Goal: Find specific page/section: Find specific page/section

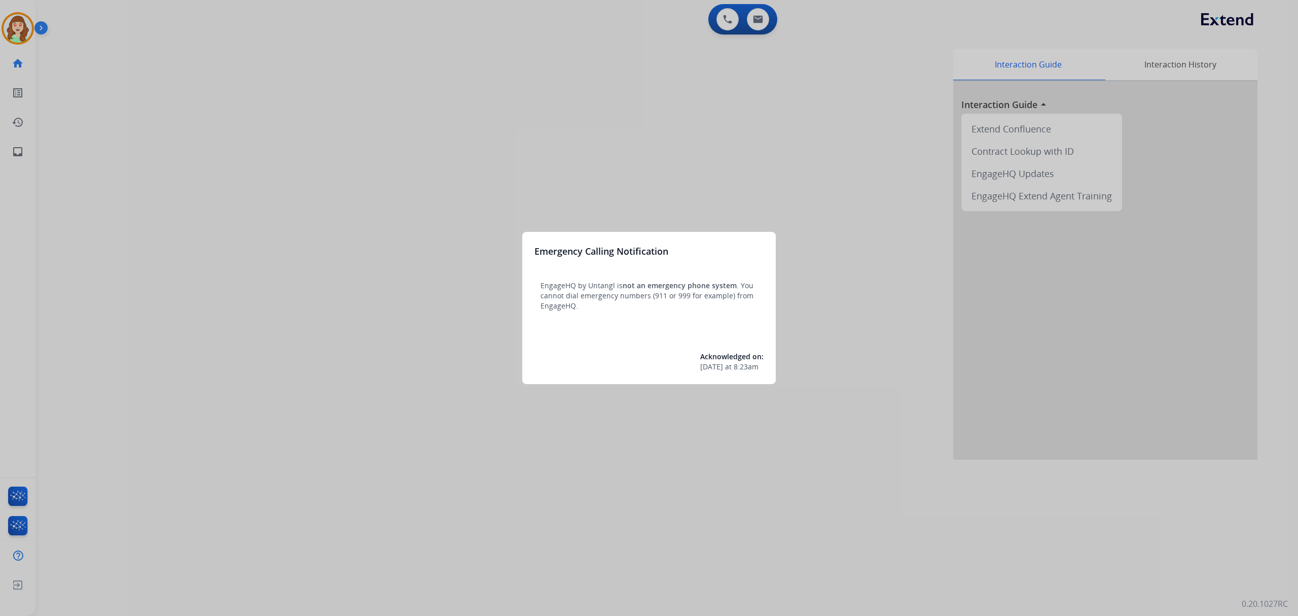
click at [755, 20] on div at bounding box center [649, 308] width 1298 height 616
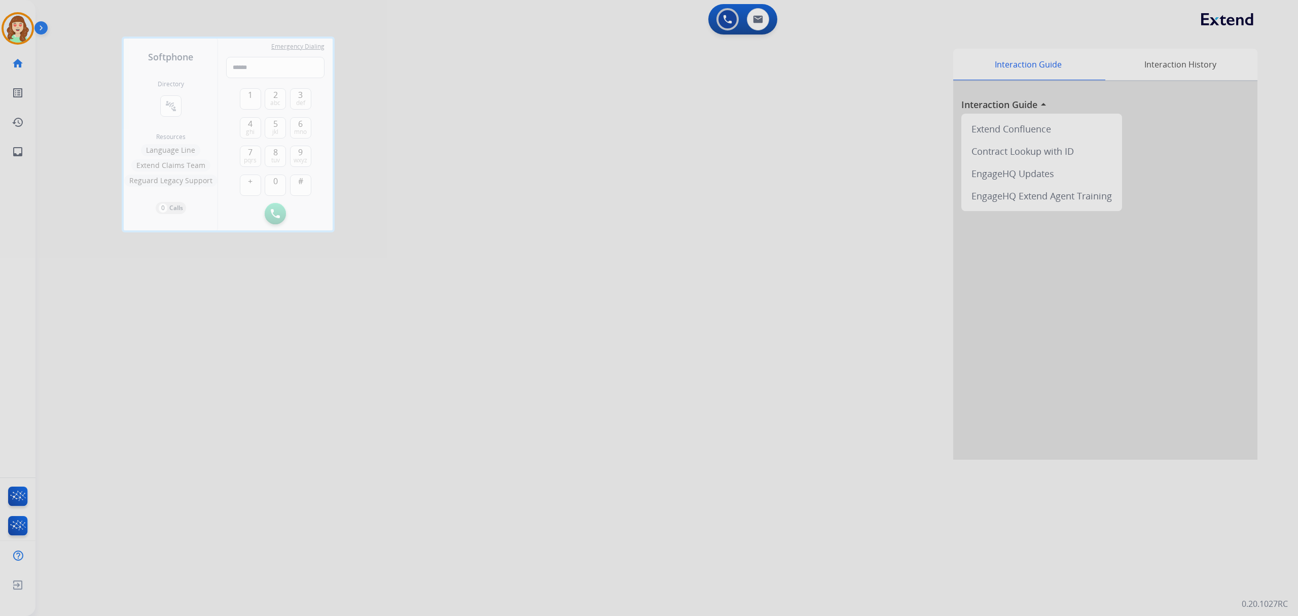
click at [844, 336] on div at bounding box center [649, 308] width 1298 height 616
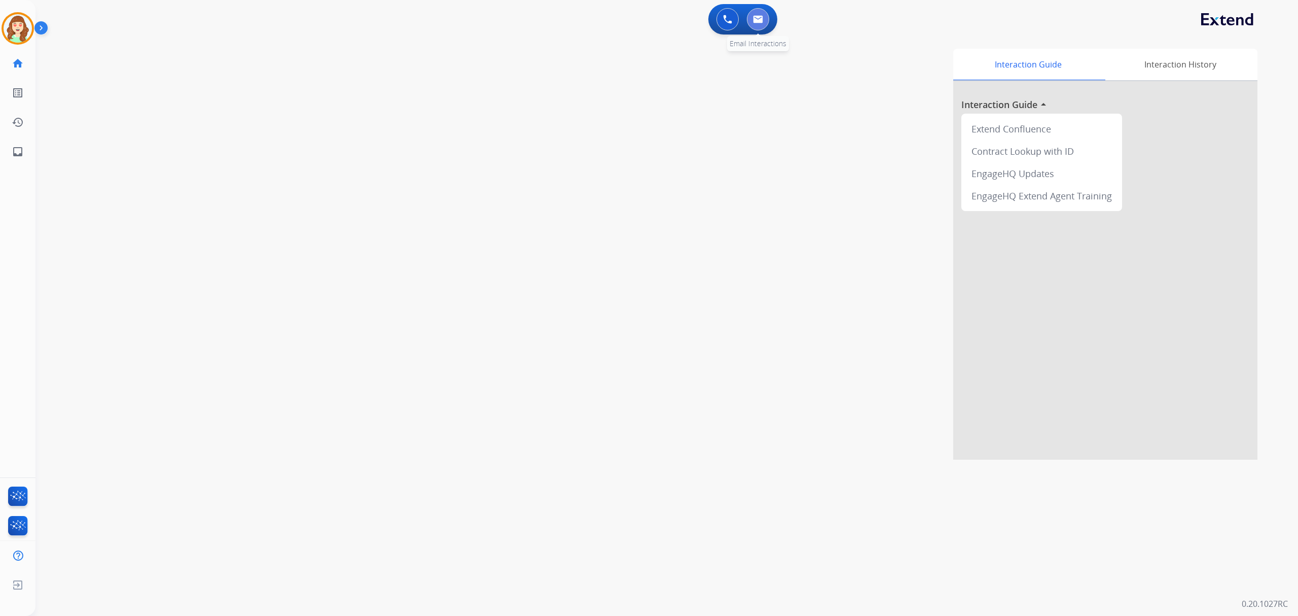
click at [759, 16] on img at bounding box center [758, 19] width 10 height 8
select select "**********"
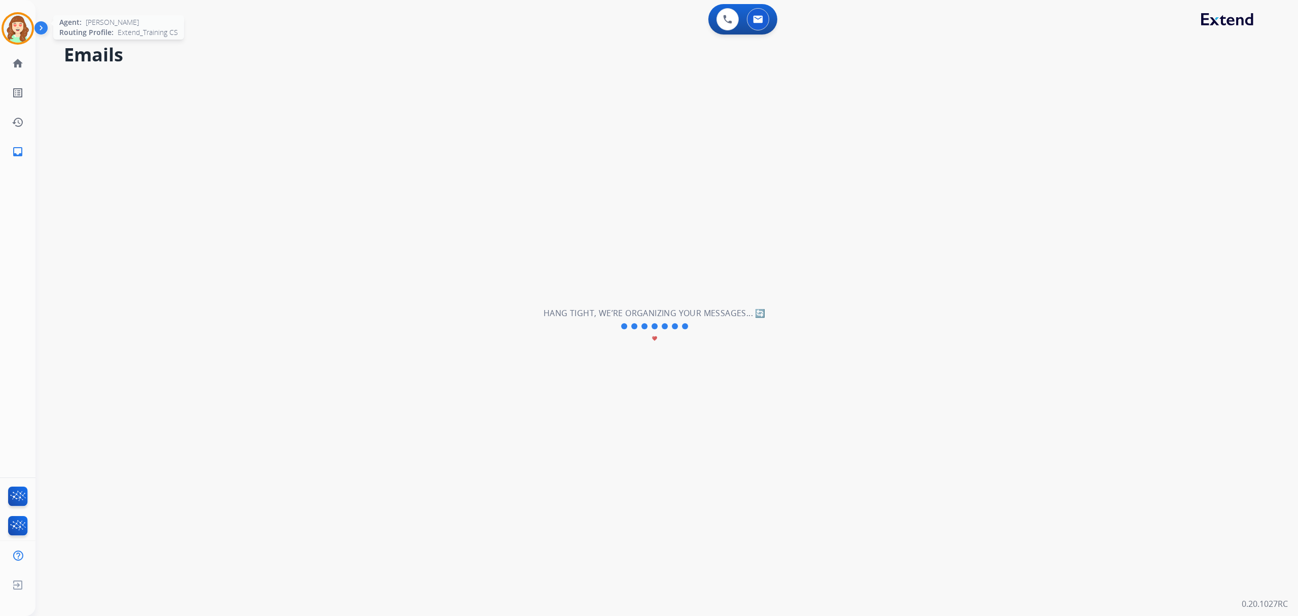
click at [12, 32] on img at bounding box center [18, 28] width 28 height 28
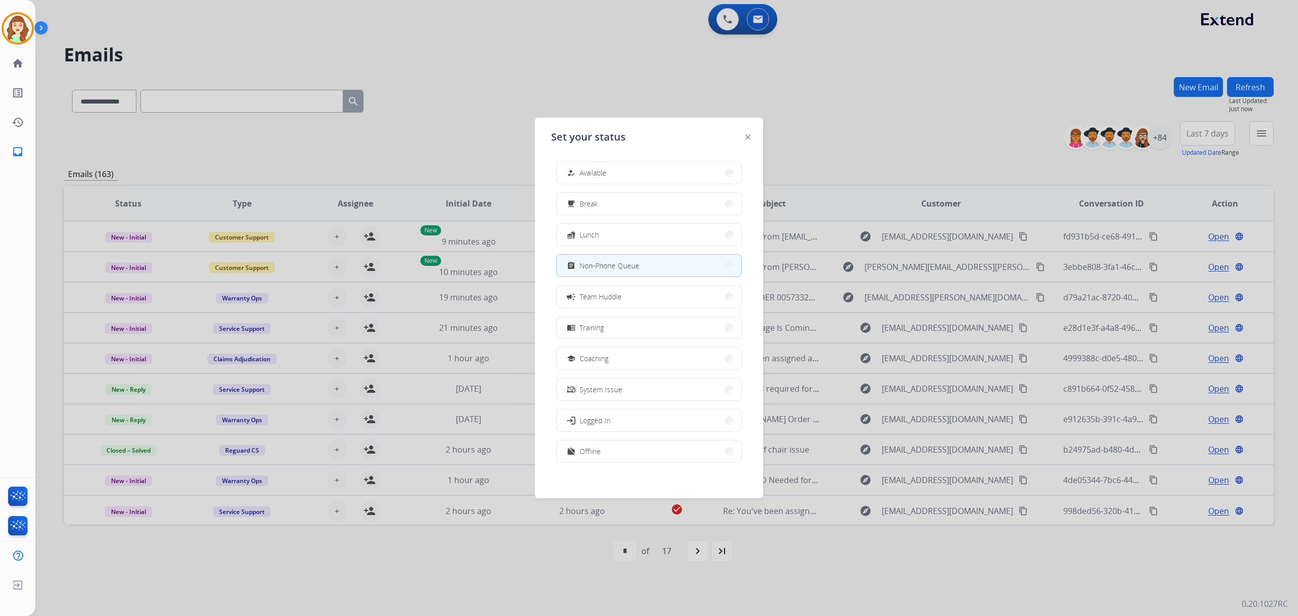
click at [883, 132] on div at bounding box center [649, 308] width 1298 height 616
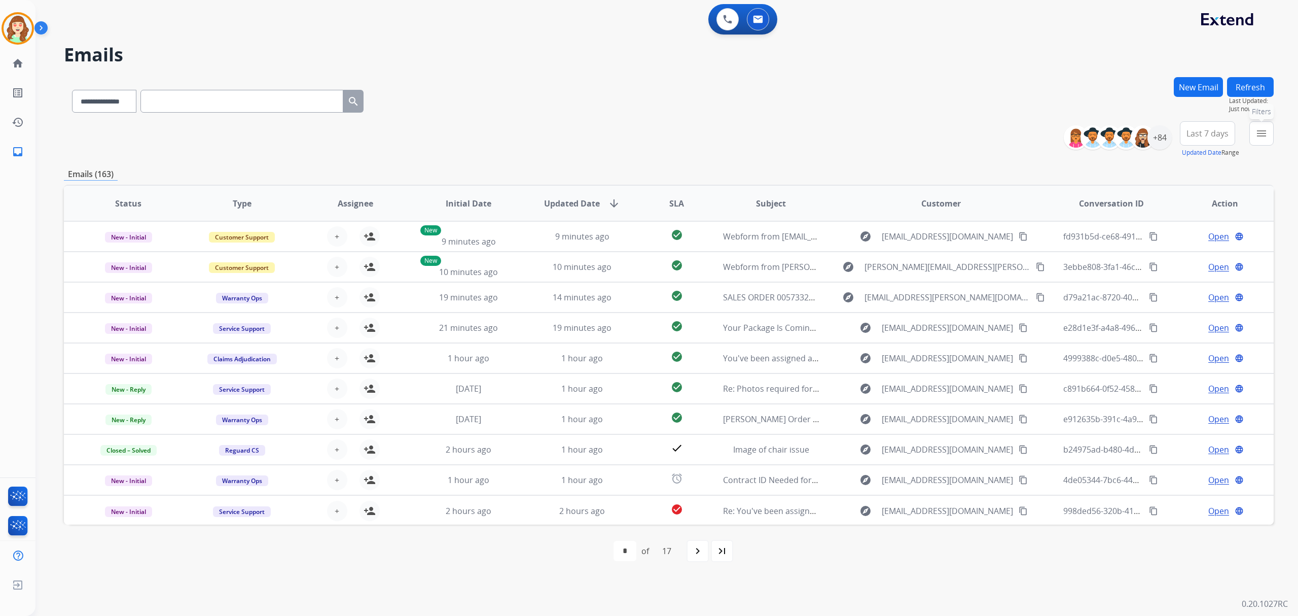
click at [1260, 130] on mat-icon "menu" at bounding box center [1262, 133] width 12 height 12
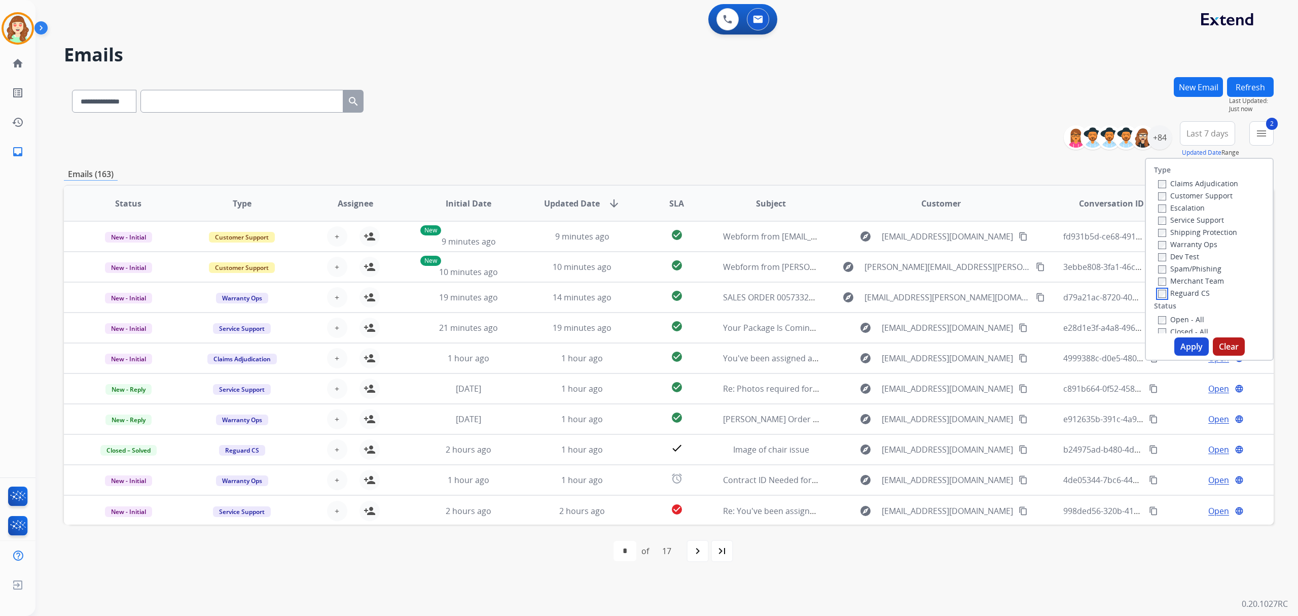
click at [1151, 299] on div "Type Claims Adjudication Customer Support Escalation Service Support Shipping P…" at bounding box center [1209, 246] width 127 height 174
click at [1181, 341] on button "Apply" at bounding box center [1192, 346] width 34 height 18
